Goal: Check status: Check status

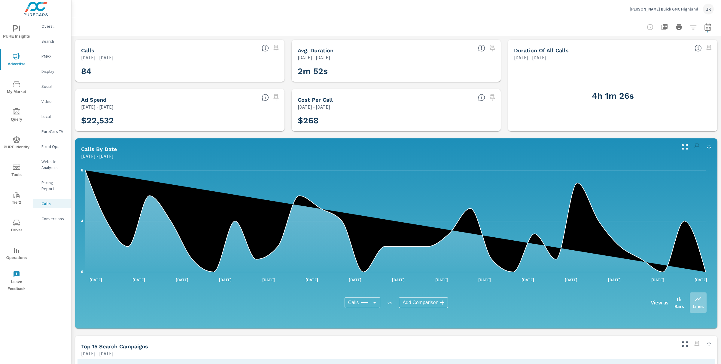
scroll to position [2, 0]
click at [17, 111] on icon "nav menu" at bounding box center [16, 111] width 7 height 7
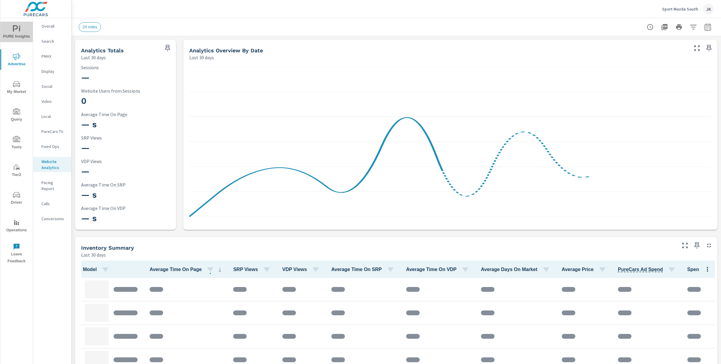
click at [16, 37] on span "PURE Insights" at bounding box center [16, 32] width 29 height 15
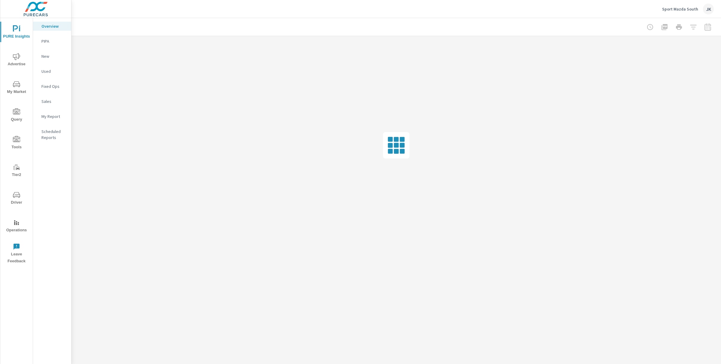
click at [47, 41] on p "PIPA" at bounding box center [53, 41] width 25 height 6
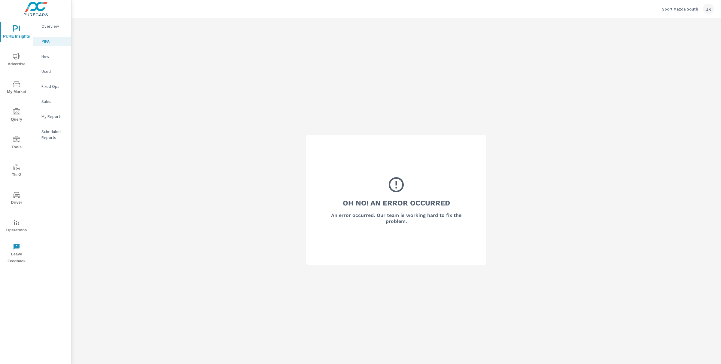
click at [682, 8] on p "Sport Mazda South" at bounding box center [680, 8] width 36 height 5
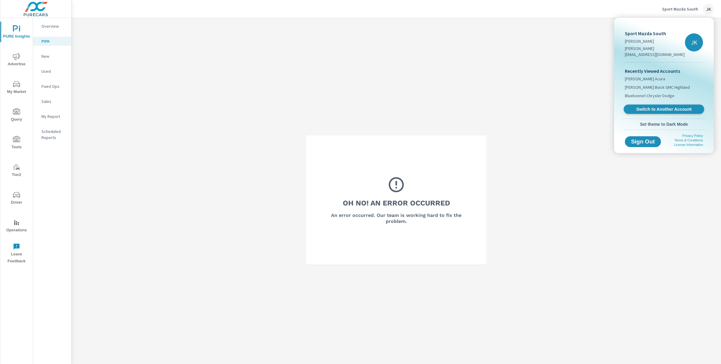
click at [662, 106] on span "Switch to Another Account" at bounding box center [664, 109] width 74 height 6
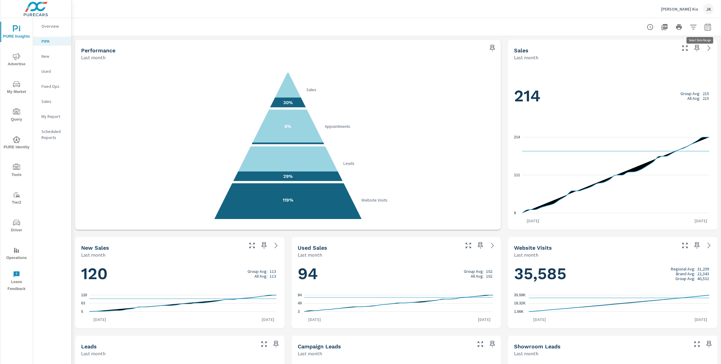
click at [705, 30] on icon "button" at bounding box center [708, 26] width 6 height 7
click at [673, 50] on select "Custom [DATE] Last week Last 7 days Last 14 days Last 30 days Last 45 days Last…" at bounding box center [654, 52] width 60 height 12
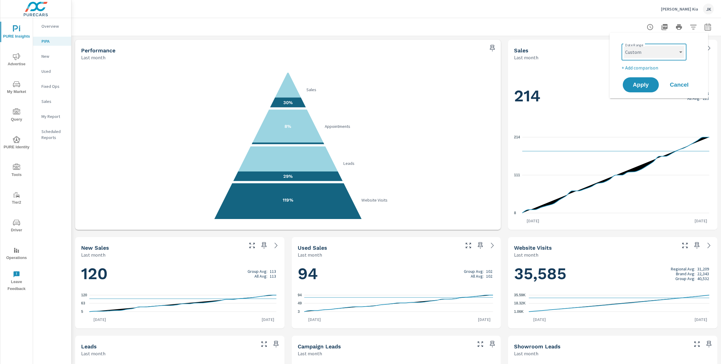
click at [624, 46] on select "Custom [DATE] Last week Last 7 days Last 14 days Last 30 days Last 45 days Last…" at bounding box center [654, 52] width 60 height 12
select select "custom"
click at [650, 72] on input "08/01/2025" at bounding box center [639, 75] width 34 height 12
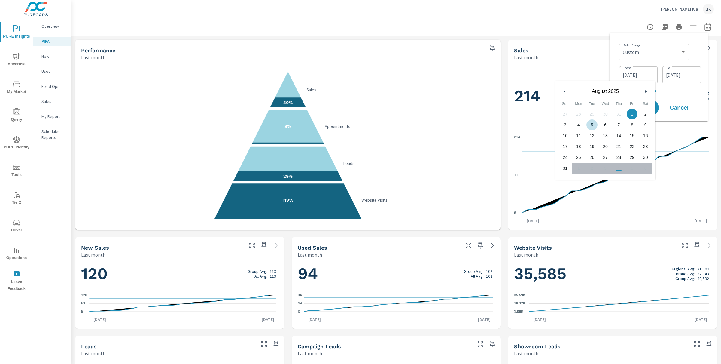
click at [564, 91] on icon "button" at bounding box center [564, 91] width 3 height 2
click at [646, 90] on icon "button" at bounding box center [647, 91] width 3 height 2
click at [567, 114] on span "1" at bounding box center [566, 114] width 14 height 8
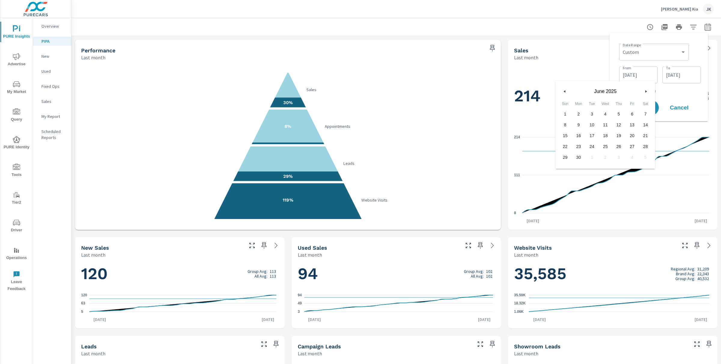
type input "06/01/2025"
click at [696, 75] on input "08/31/2025" at bounding box center [682, 75] width 34 height 12
click at [613, 92] on span "August 2025" at bounding box center [649, 91] width 72 height 5
click at [609, 89] on button "button" at bounding box center [608, 91] width 7 height 7
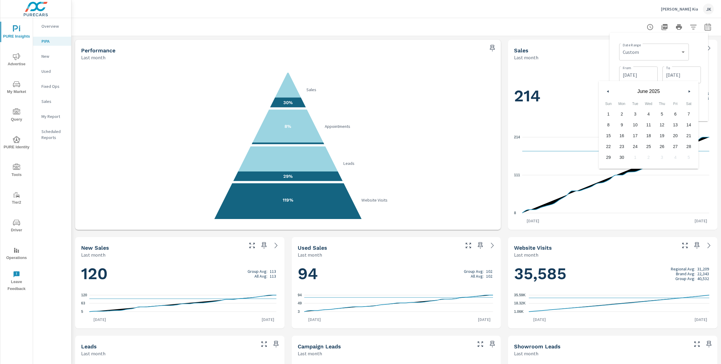
click at [621, 156] on span "30" at bounding box center [623, 157] width 14 height 8
type input "06/30/2025"
click at [696, 53] on div "Date Range Custom Yesterday Last week Last 7 days Last 14 days Last 30 days Las…" at bounding box center [660, 51] width 82 height 20
click at [650, 105] on span "Apply" at bounding box center [641, 108] width 25 height 6
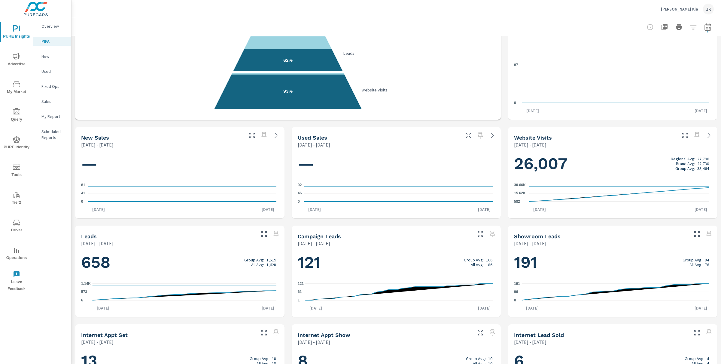
scroll to position [109, 0]
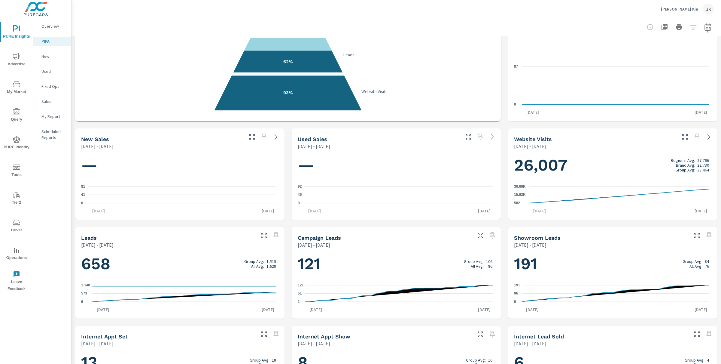
click at [167, 148] on div "Jun 01, 2025 - Jun 30, 2025" at bounding box center [161, 145] width 161 height 7
click at [197, 141] on div "New Sales" at bounding box center [161, 139] width 161 height 7
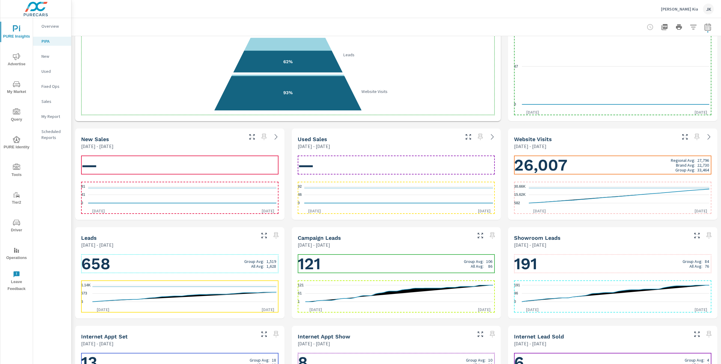
click at [143, 141] on div "New Sales" at bounding box center [161, 139] width 161 height 7
click at [150, 160] on h1 "—" at bounding box center [179, 165] width 197 height 20
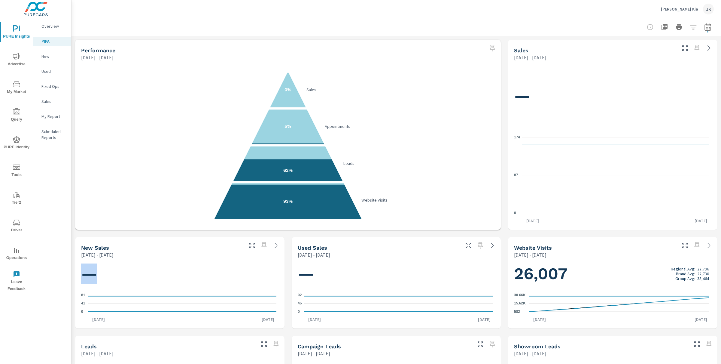
scroll to position [2, 0]
